Goal: Task Accomplishment & Management: Manage account settings

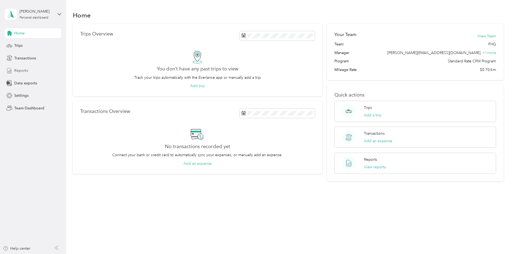
click at [38, 72] on div "Reports" at bounding box center [33, 71] width 56 height 10
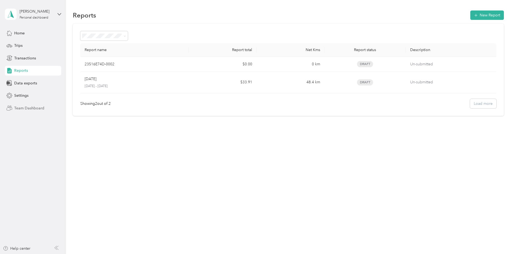
click at [22, 105] on div "Team Dashboard" at bounding box center [33, 108] width 56 height 10
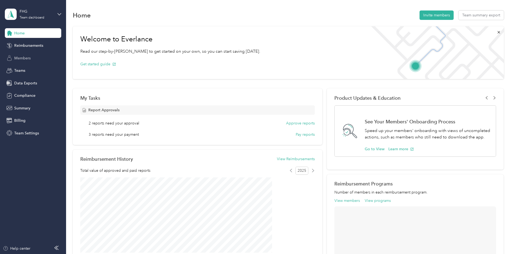
click at [23, 56] on span "Members" at bounding box center [22, 58] width 16 height 6
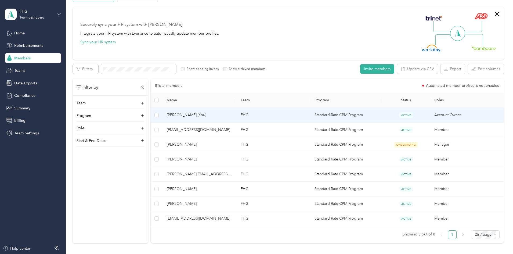
scroll to position [54, 0]
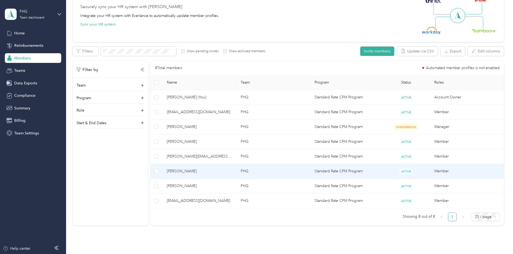
click at [230, 169] on span "[PERSON_NAME]" at bounding box center [199, 171] width 65 height 6
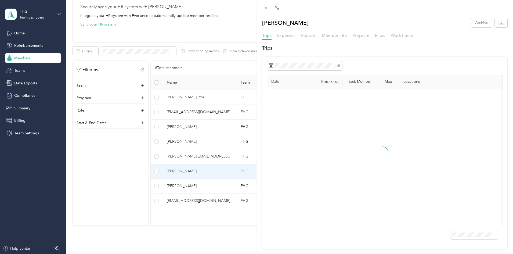
click at [310, 35] on span "Reports" at bounding box center [308, 35] width 15 height 5
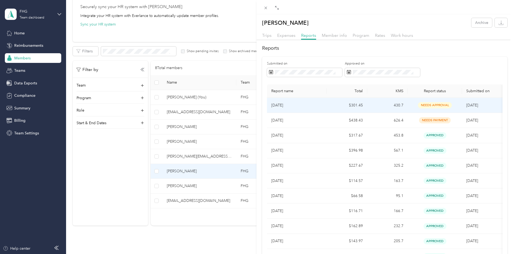
click at [280, 106] on p "[DATE]" at bounding box center [296, 105] width 51 height 6
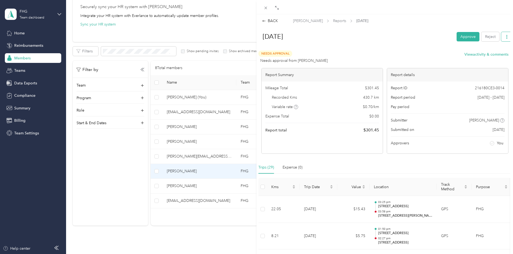
click at [502, 38] on button "button" at bounding box center [507, 36] width 11 height 9
drag, startPoint x: 406, startPoint y: 39, endPoint x: 414, endPoint y: 37, distance: 8.3
click at [406, 39] on h1 "[DATE]" at bounding box center [355, 36] width 196 height 13
click at [461, 37] on button "Approve" at bounding box center [468, 36] width 23 height 9
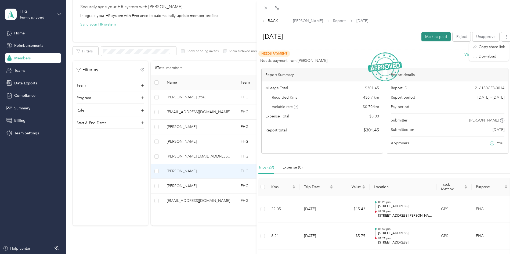
click at [423, 38] on button "Mark as paid" at bounding box center [436, 36] width 29 height 9
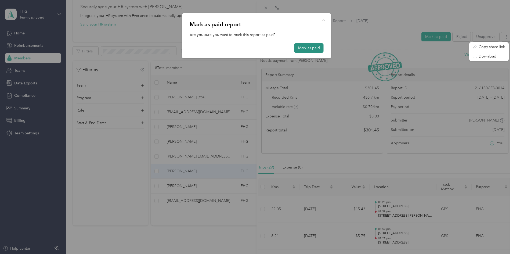
click at [317, 50] on button "Mark as paid" at bounding box center [309, 47] width 29 height 9
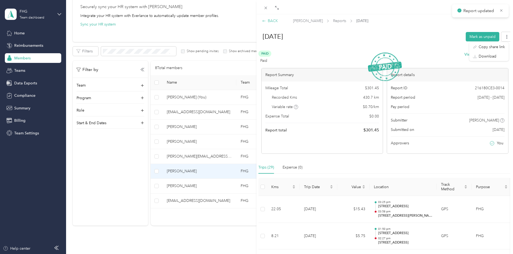
click at [272, 22] on div "BACK" at bounding box center [270, 21] width 16 height 6
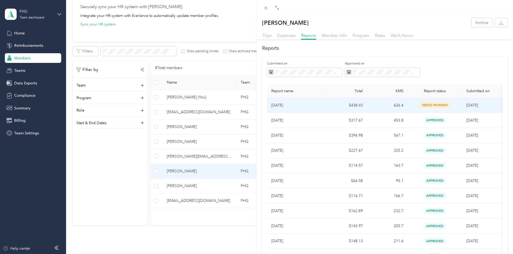
click at [402, 106] on td "626.4" at bounding box center [387, 105] width 41 height 15
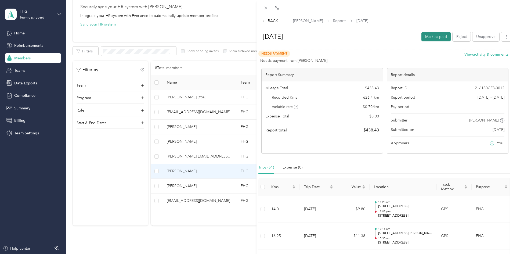
click at [431, 32] on button "Mark as paid" at bounding box center [436, 36] width 29 height 9
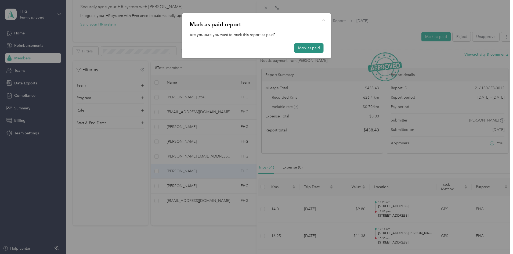
click at [308, 51] on button "Mark as paid" at bounding box center [309, 47] width 29 height 9
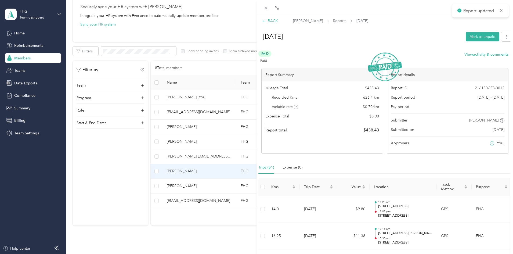
click at [264, 21] on icon at bounding box center [264, 21] width 4 height 4
